Goal: Information Seeking & Learning: Learn about a topic

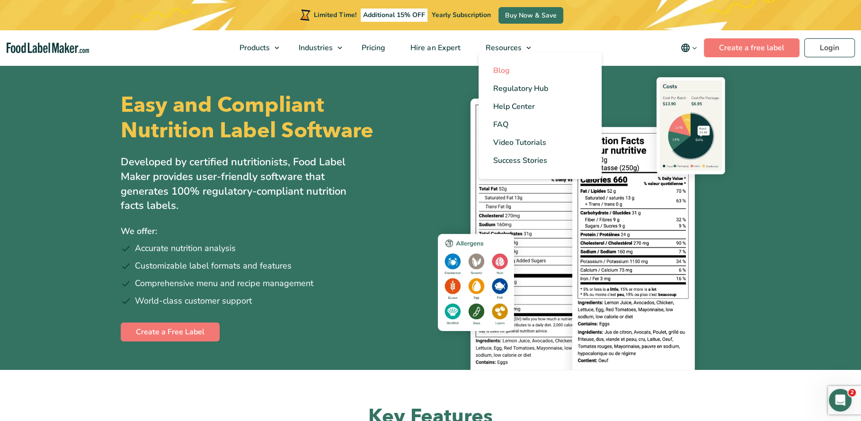
click at [502, 71] on span "Blog" at bounding box center [500, 70] width 17 height 10
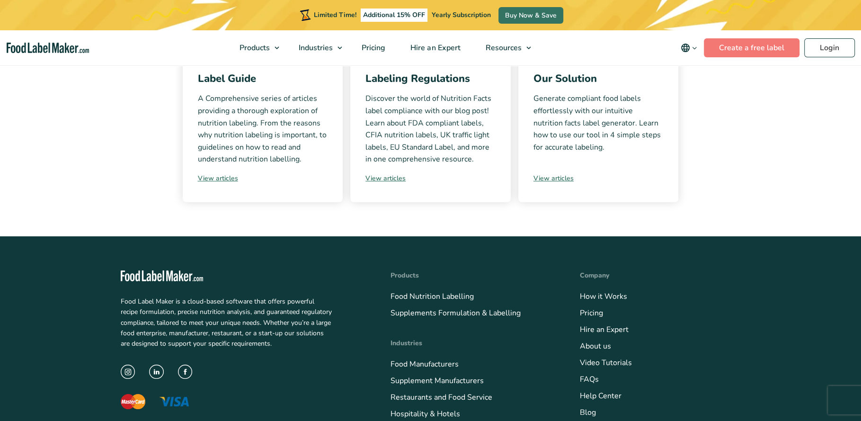
scroll to position [317, 0]
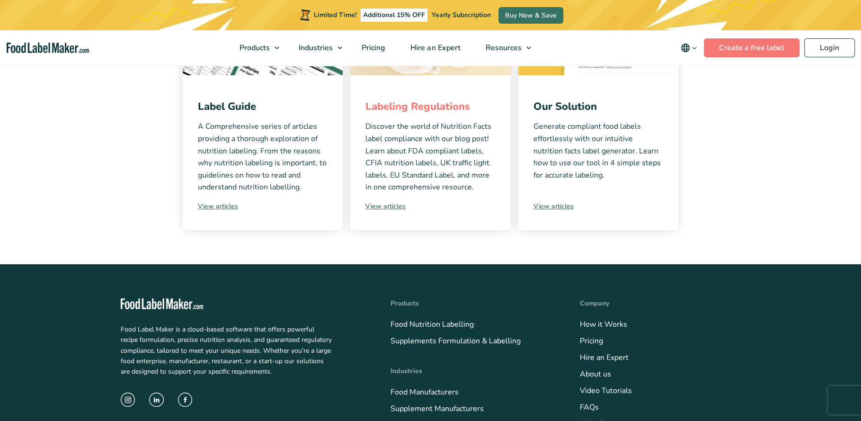
click at [427, 108] on link "Labeling Regulations" at bounding box center [417, 106] width 105 height 14
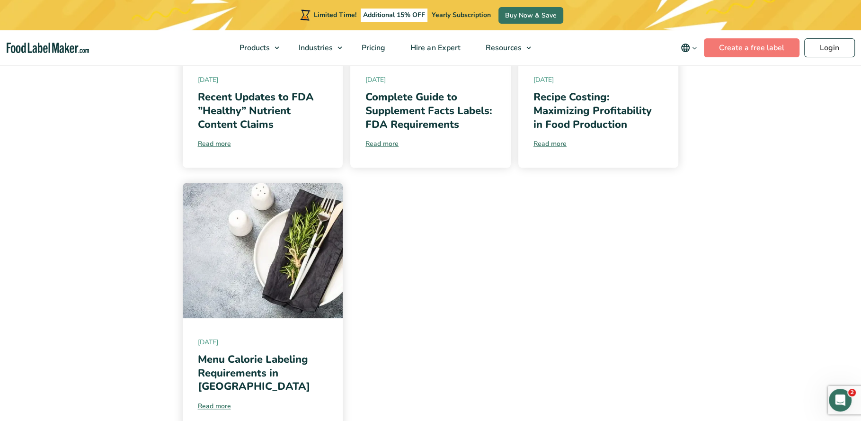
scroll to position [893, 0]
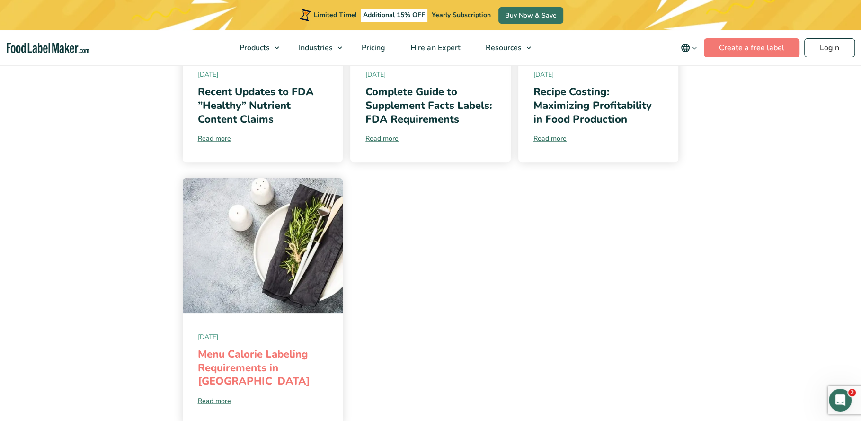
click at [252, 347] on link "Menu Calorie Labeling Requirements in Saudi Arabia" at bounding box center [254, 367] width 112 height 41
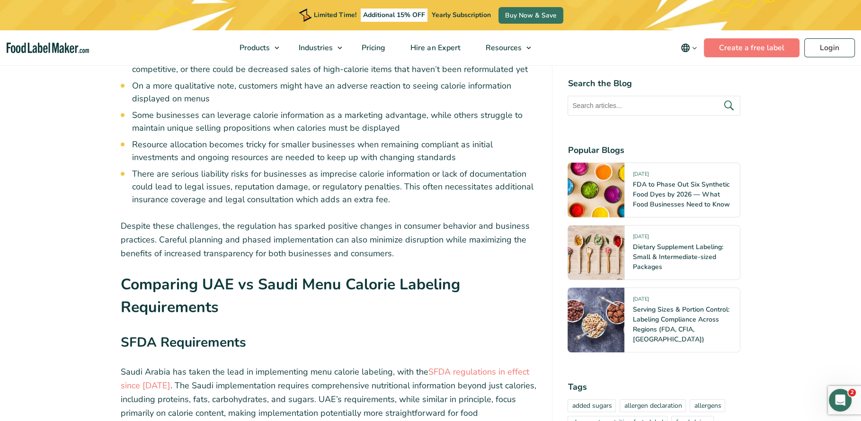
scroll to position [4222, 0]
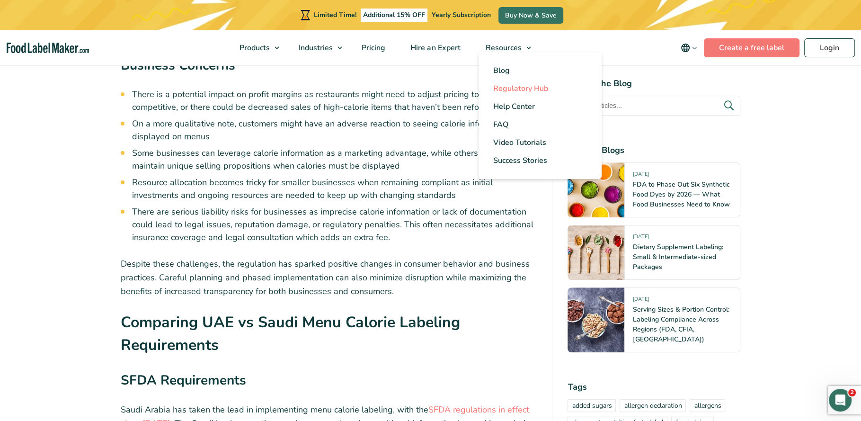
click at [509, 92] on span "Regulatory Hub" at bounding box center [519, 88] width 55 height 10
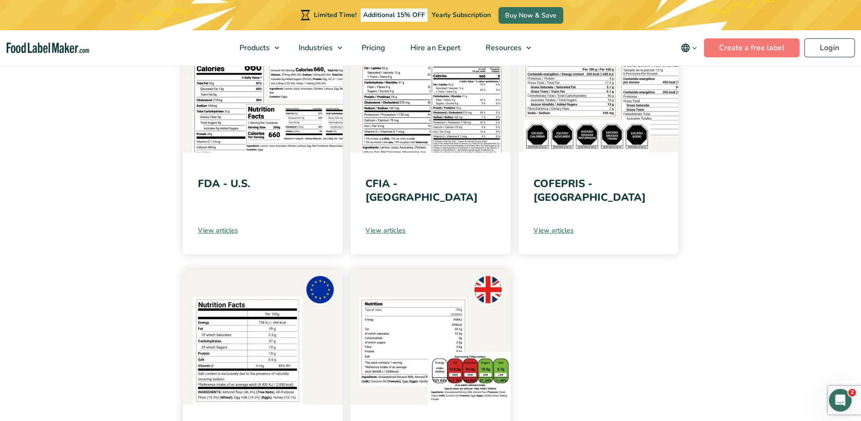
scroll to position [213, 0]
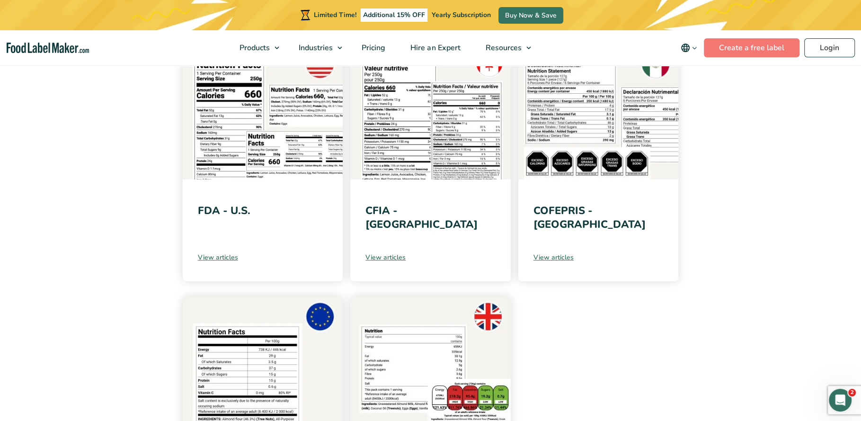
click at [224, 217] on div "FDA - U.S. View articles" at bounding box center [263, 230] width 160 height 102
click at [228, 207] on link "FDA - U.S." at bounding box center [224, 210] width 53 height 14
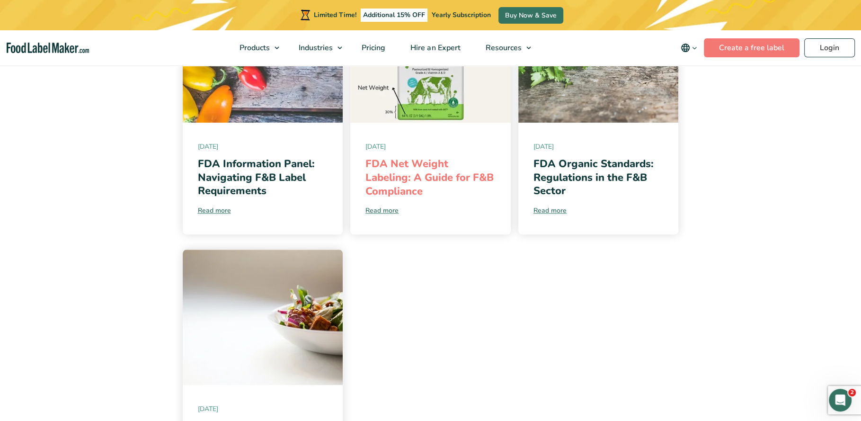
click at [391, 179] on link "FDA Net Weight Labeling: A Guide for F&B Compliance" at bounding box center [429, 177] width 128 height 41
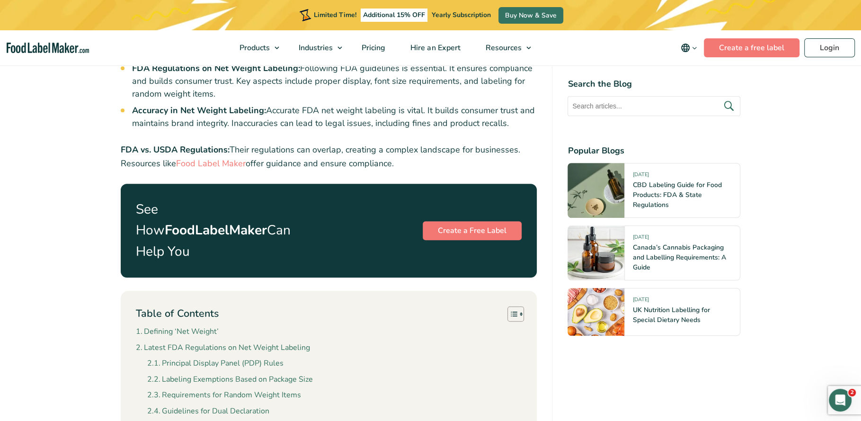
scroll to position [562, 0]
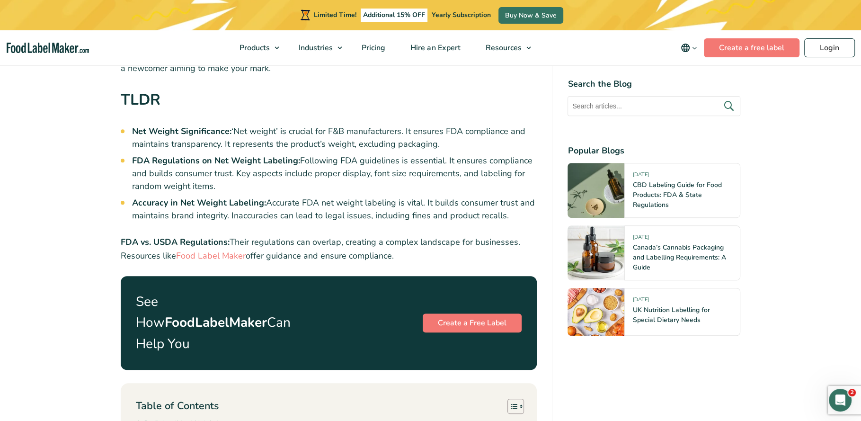
scroll to position [515, 0]
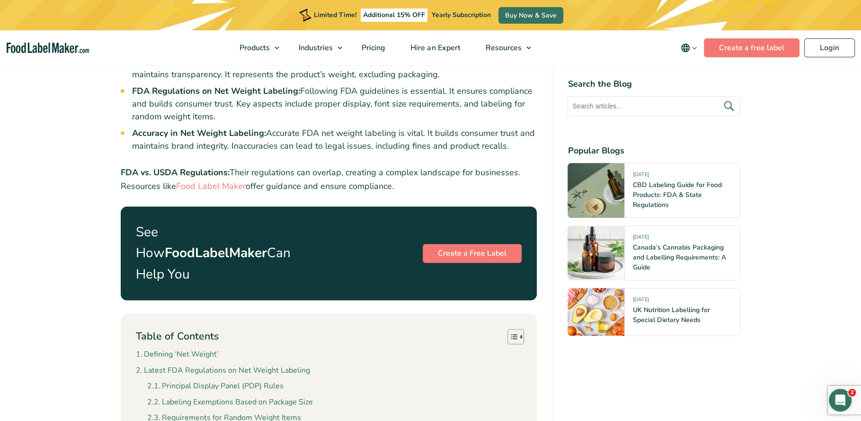
scroll to position [541, 0]
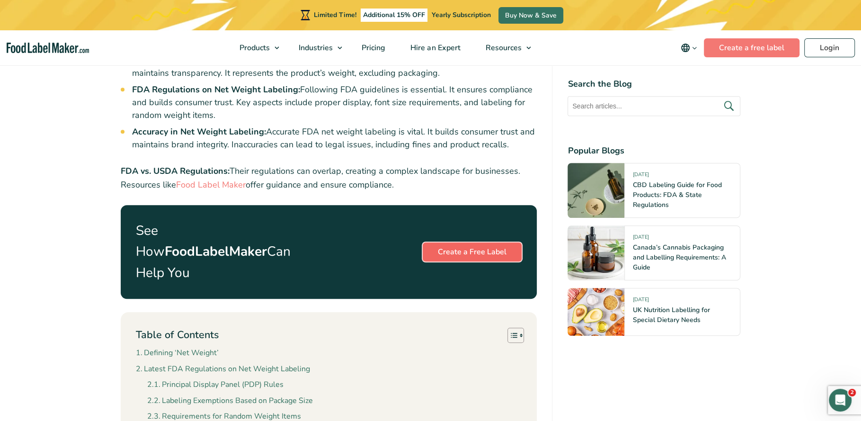
click at [460, 242] on link "Create a Free Label" at bounding box center [471, 251] width 99 height 19
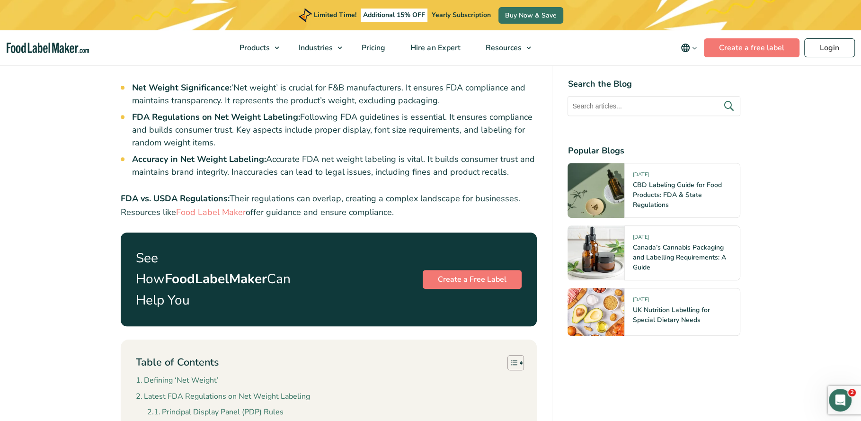
scroll to position [510, 0]
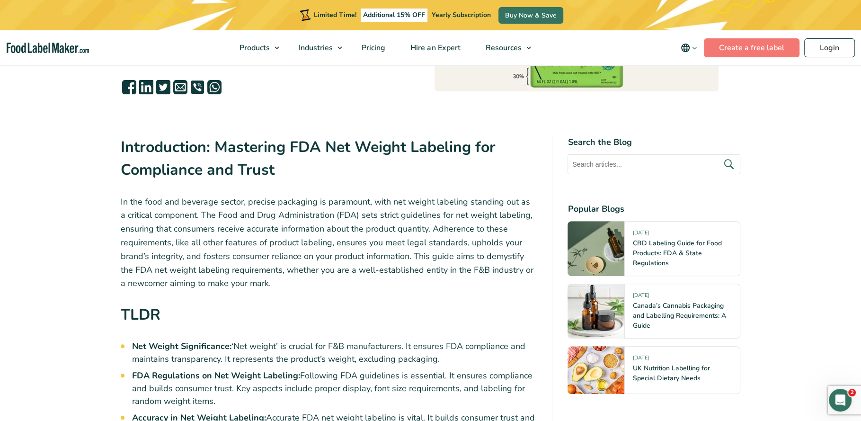
scroll to position [298, 0]
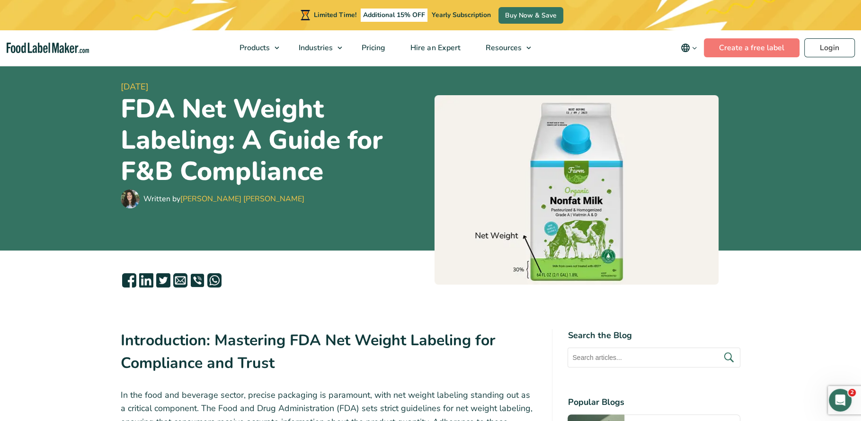
scroll to position [0, 0]
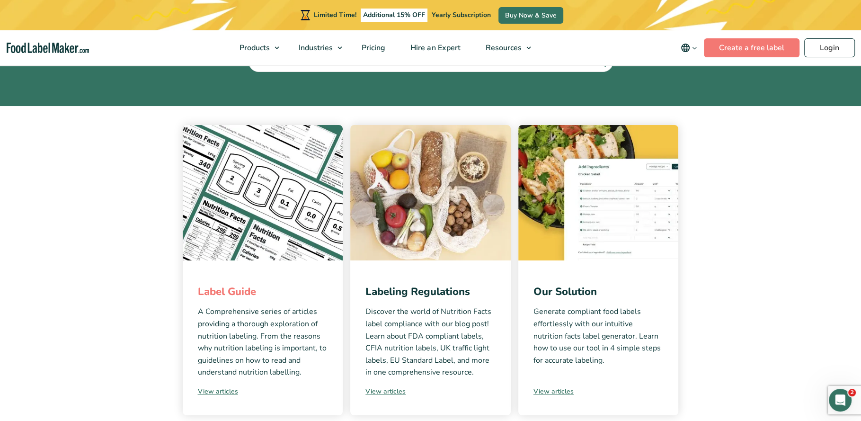
click at [237, 293] on link "Label Guide" at bounding box center [227, 291] width 58 height 14
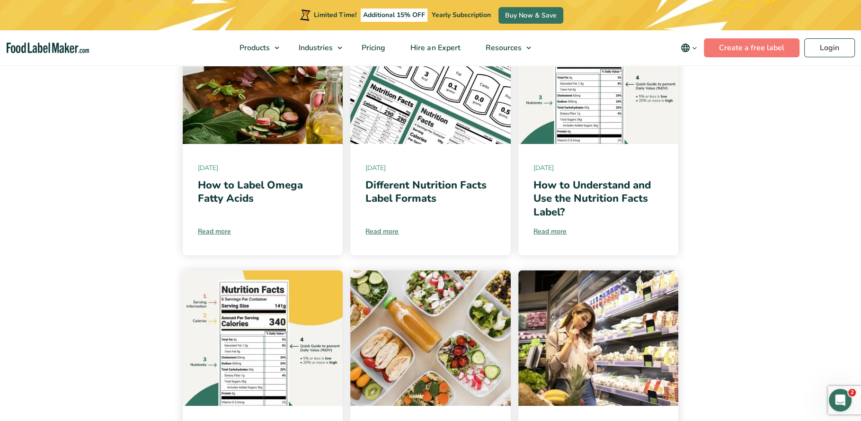
scroll to position [512, 0]
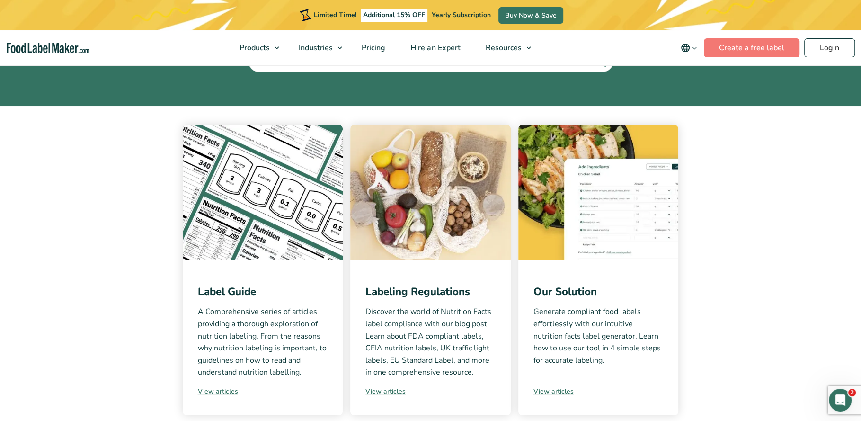
click at [402, 283] on div "Labeling Regulations Discover the world of Nutrition Facts label compliance wit…" at bounding box center [430, 337] width 160 height 155
click at [402, 292] on link "Labeling Regulations" at bounding box center [417, 291] width 105 height 14
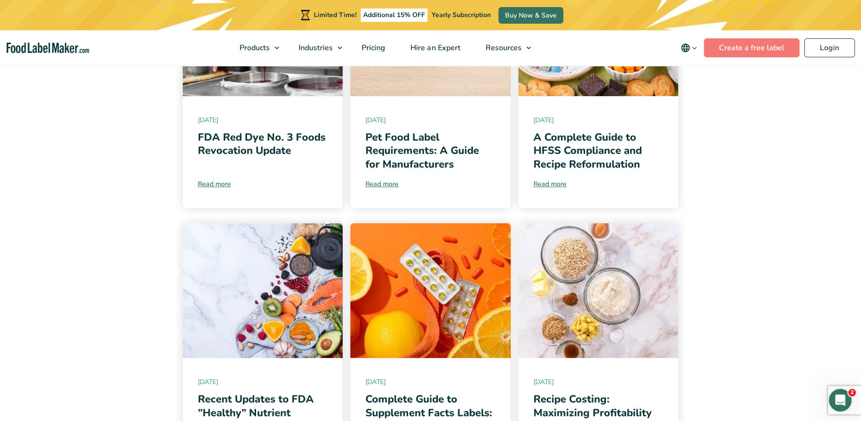
scroll to position [611, 0]
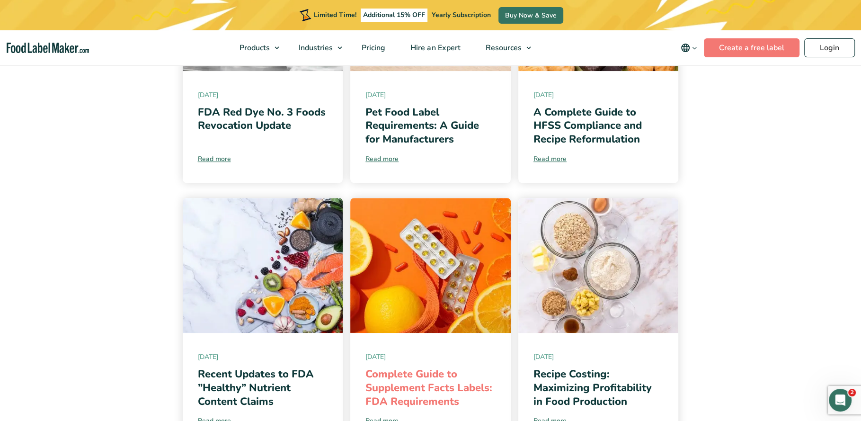
click at [388, 367] on link "Complete Guide to Supplement Facts Labels: FDA Requirements" at bounding box center [428, 387] width 127 height 41
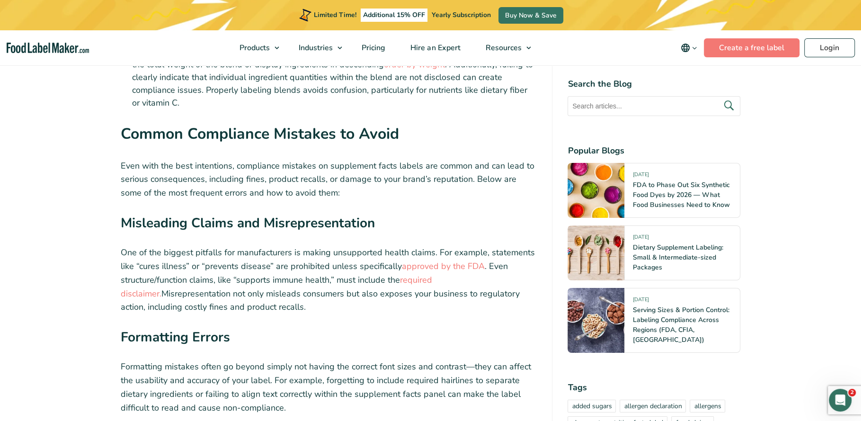
scroll to position [2809, 0]
